Goal: Task Accomplishment & Management: Manage account settings

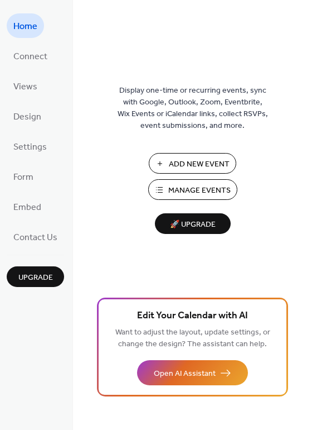
click at [180, 196] on span "Manage Events" at bounding box center [200, 191] width 62 height 12
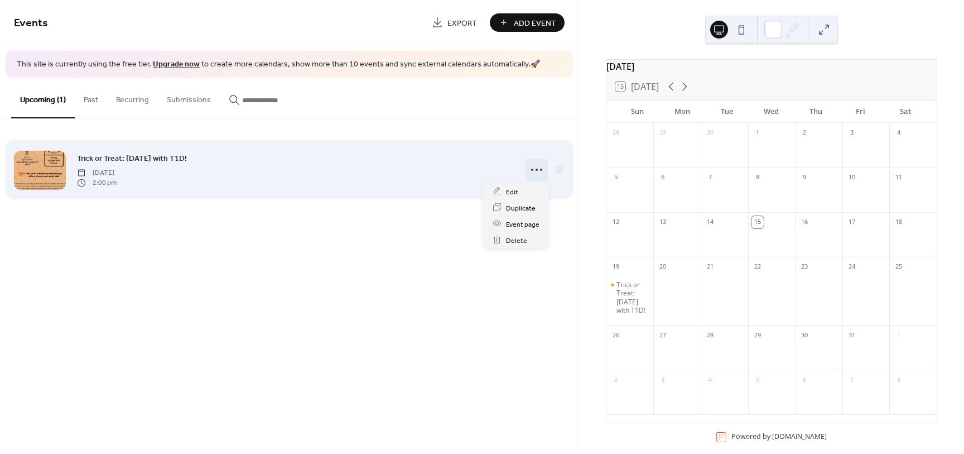
click at [533, 170] on circle at bounding box center [532, 170] width 2 height 2
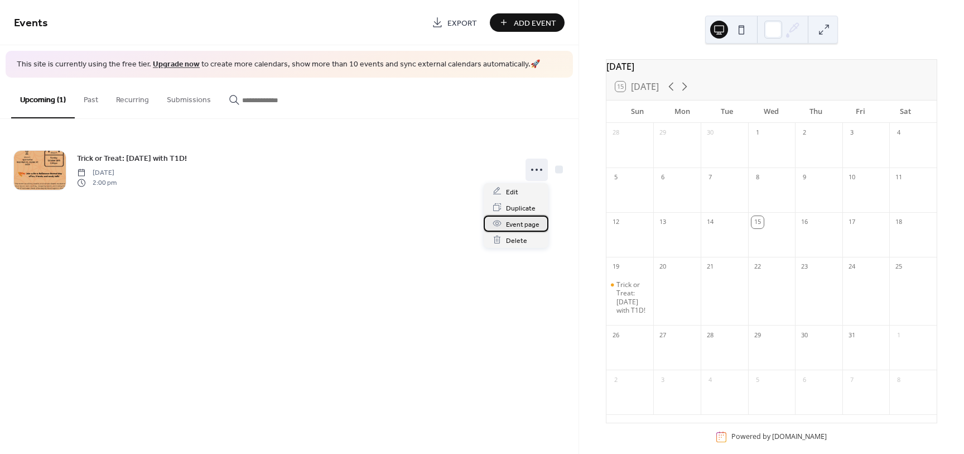
click at [532, 228] on span "Event page" at bounding box center [522, 224] width 33 height 12
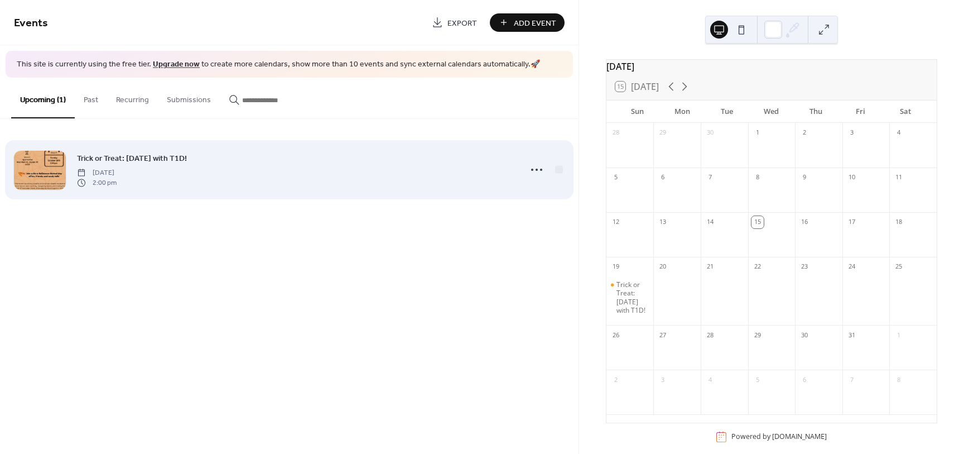
click at [175, 158] on span "Trick or Treat: [DATE] with T1D!" at bounding box center [132, 158] width 110 height 12
